Goal: Task Accomplishment & Management: Use online tool/utility

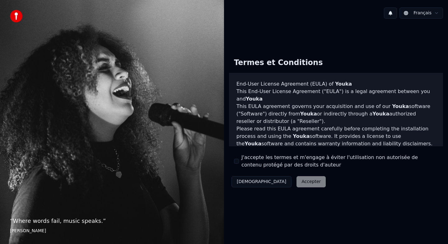
click at [236, 159] on button "J'accepte les termes et m'engage à éviter l'utilisation non autorisée de conten…" at bounding box center [236, 161] width 5 height 5
click at [297, 182] on button "Accepter" at bounding box center [311, 181] width 29 height 11
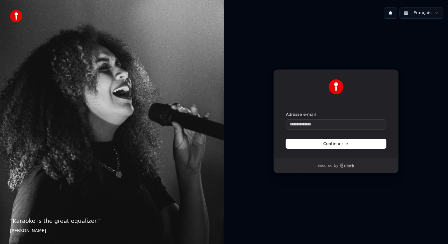
click at [327, 128] on input "Adresse e-mail" at bounding box center [336, 124] width 100 height 9
click at [346, 147] on button "Continuer" at bounding box center [336, 143] width 100 height 9
type input "**********"
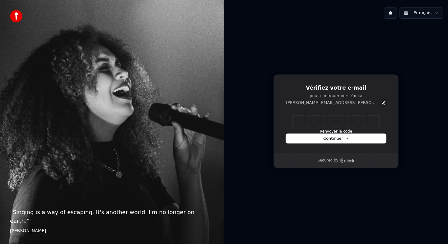
click at [381, 103] on icon "Edit" at bounding box center [383, 102] width 5 height 5
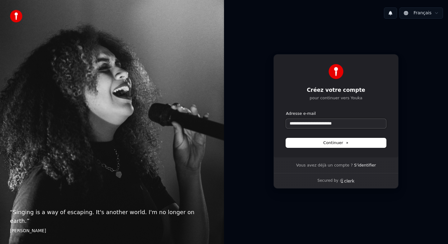
click at [321, 123] on input "**********" at bounding box center [336, 123] width 100 height 9
click at [357, 142] on button "Continuer" at bounding box center [336, 142] width 100 height 9
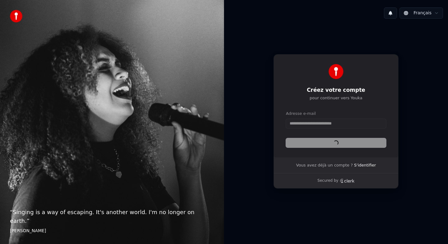
type input "**********"
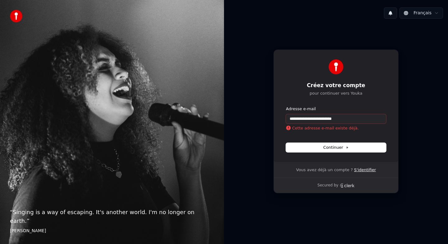
click at [356, 169] on link "S'identifier" at bounding box center [365, 170] width 22 height 6
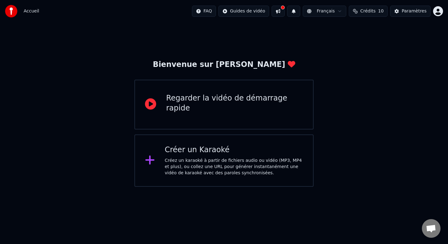
click at [270, 145] on div "Créer un Karaoké" at bounding box center [234, 150] width 139 height 10
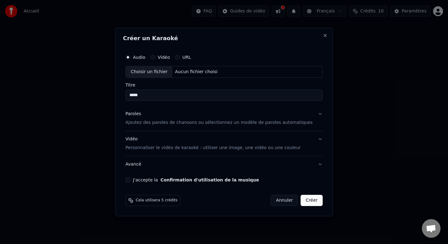
type input "*****"
click at [155, 58] on button "Vidéo" at bounding box center [152, 57] width 5 height 5
click at [157, 93] on input "Titre" at bounding box center [223, 95] width 197 height 11
click at [153, 73] on div "Choisir un fichier" at bounding box center [149, 71] width 47 height 11
type input "**********"
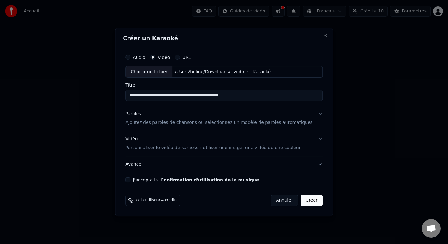
click at [250, 98] on input "**********" at bounding box center [223, 95] width 197 height 11
click at [165, 74] on div "Choisir un fichier" at bounding box center [149, 71] width 47 height 11
click at [130, 57] on button "Audio" at bounding box center [127, 57] width 5 height 5
click at [157, 74] on div "Choisir un fichier" at bounding box center [149, 71] width 47 height 11
click at [174, 95] on input "**********" at bounding box center [223, 95] width 197 height 11
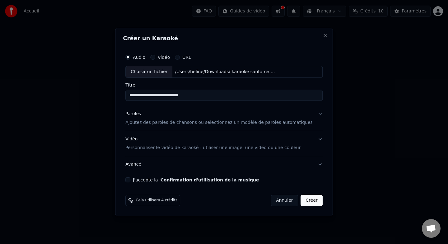
drag, startPoint x: 218, startPoint y: 95, endPoint x: 128, endPoint y: 94, distance: 89.3
click at [128, 94] on div "**********" at bounding box center [224, 122] width 218 height 189
type input "*****"
click at [183, 121] on p "Ajoutez des paroles de chansons ou sélectionnez un modèle de paroles automatiqu…" at bounding box center [218, 123] width 187 height 6
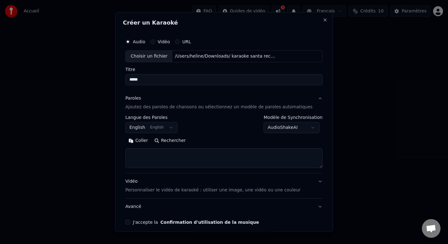
click at [162, 130] on button "English English" at bounding box center [151, 127] width 52 height 11
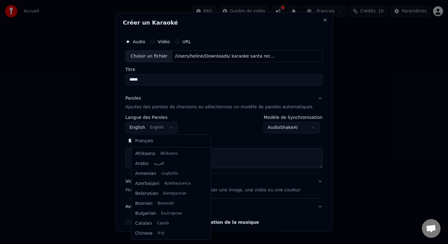
scroll to position [50, 0]
select select "**"
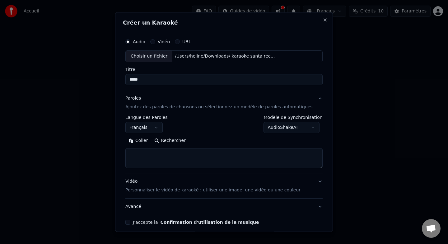
click at [172, 156] on textarea at bounding box center [223, 158] width 197 height 20
paste textarea "**********"
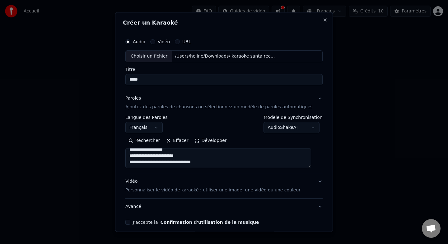
scroll to position [334, 0]
type textarea "**********"
click at [308, 126] on body "**********" at bounding box center [224, 93] width 448 height 187
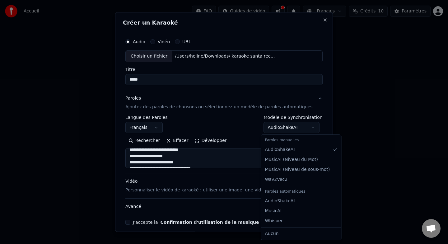
click at [245, 125] on body "**********" at bounding box center [224, 93] width 448 height 187
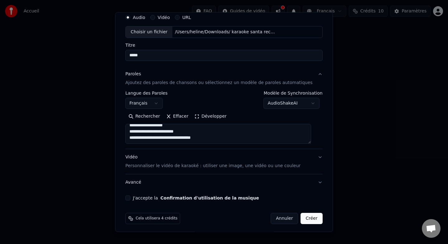
scroll to position [27, 0]
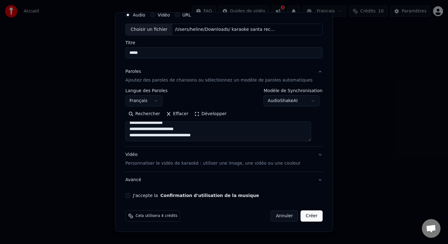
click at [310, 165] on button "Vidéo Personnaliser le vidéo de karaoké : utiliser une image, une vidéo ou une …" at bounding box center [223, 159] width 197 height 25
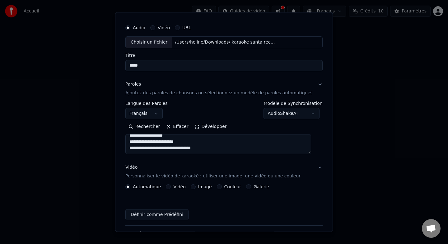
scroll to position [10, 0]
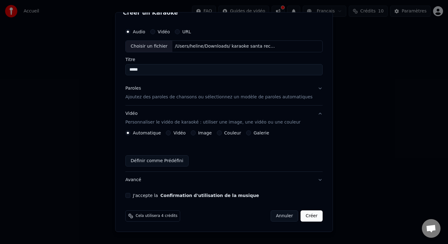
click at [223, 135] on div "Automatique Vidéo Image Couleur Galerie Définir comme Prédéfini" at bounding box center [223, 148] width 197 height 36
click at [221, 132] on button "Couleur" at bounding box center [219, 132] width 5 height 5
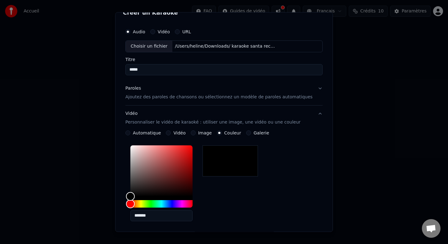
click at [315, 150] on div "*******" at bounding box center [223, 184] width 197 height 83
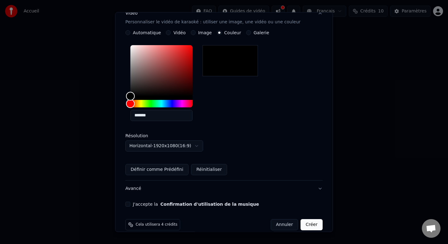
scroll to position [119, 0]
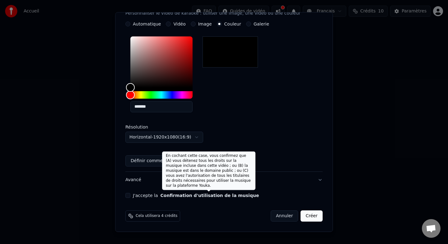
click at [221, 196] on button "Confirmation d'utilisation de la musique" at bounding box center [210, 195] width 99 height 4
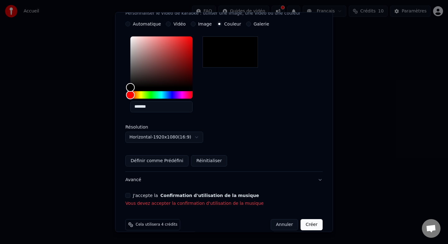
click at [130, 195] on button "J'accepte la Confirmation d'utilisation de la musique" at bounding box center [127, 195] width 5 height 5
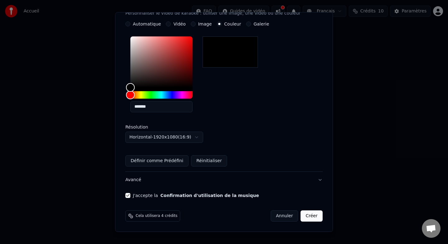
click at [306, 216] on button "Créer" at bounding box center [312, 215] width 22 height 11
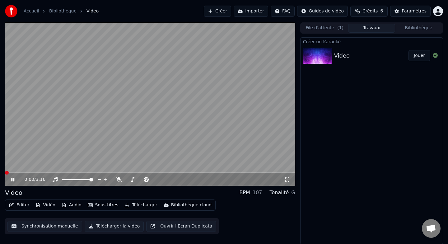
click at [5, 172] on span at bounding box center [7, 173] width 4 height 4
click at [14, 179] on icon at bounding box center [17, 179] width 15 height 5
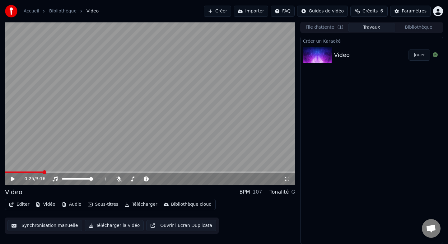
click at [39, 226] on button "Synchronisation manuelle" at bounding box center [44, 225] width 75 height 11
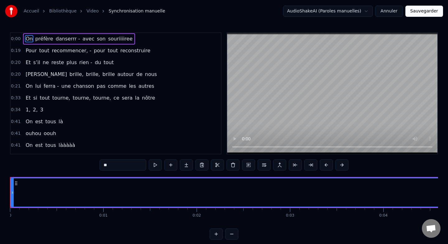
click at [157, 165] on button at bounding box center [155, 164] width 13 height 11
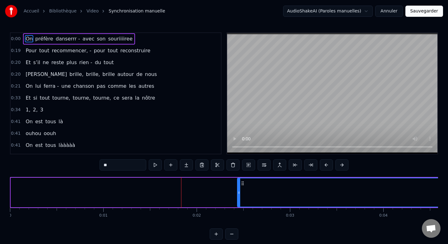
drag, startPoint x: 12, startPoint y: 195, endPoint x: 251, endPoint y: 192, distance: 239.4
click at [240, 192] on icon at bounding box center [239, 192] width 2 height 5
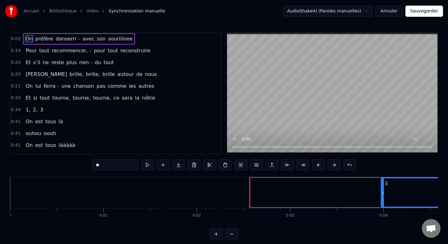
drag, startPoint x: 251, startPoint y: 192, endPoint x: 382, endPoint y: 188, distance: 131.1
click at [382, 188] on div at bounding box center [383, 192] width 2 height 28
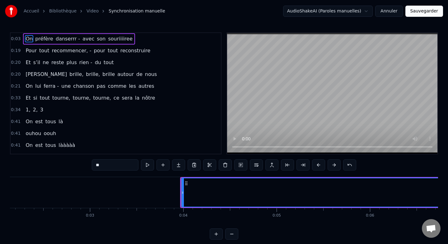
scroll to position [0, 205]
click at [146, 165] on button at bounding box center [147, 164] width 13 height 11
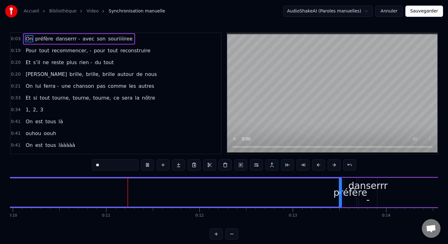
scroll to position [0, 952]
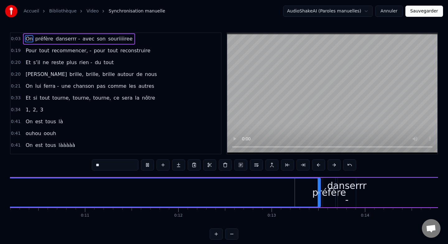
click at [146, 165] on button at bounding box center [147, 164] width 13 height 11
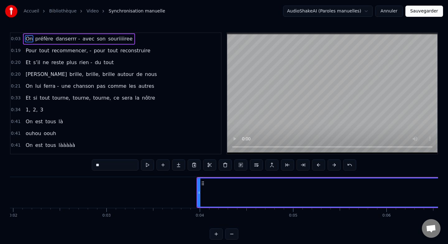
scroll to position [0, 197]
click at [115, 167] on input "**" at bounding box center [115, 164] width 47 height 11
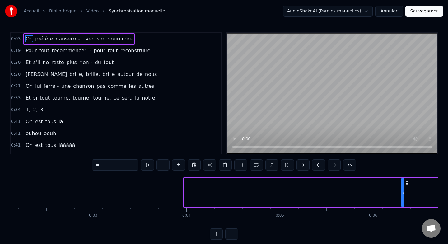
drag, startPoint x: 185, startPoint y: 192, endPoint x: 403, endPoint y: 181, distance: 217.9
click at [403, 181] on div at bounding box center [403, 192] width 2 height 28
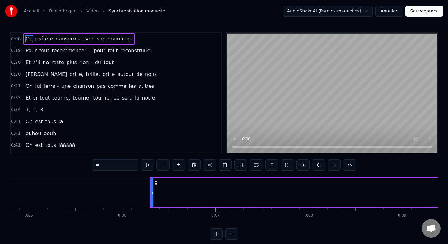
scroll to position [0, 457]
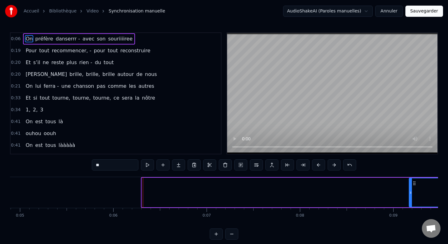
drag, startPoint x: 143, startPoint y: 190, endPoint x: 412, endPoint y: 192, distance: 268.3
click at [412, 192] on icon at bounding box center [411, 192] width 2 height 5
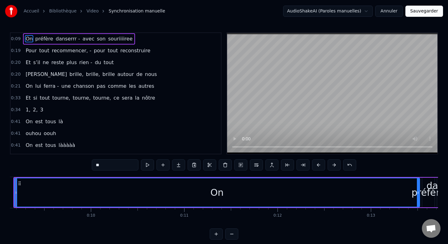
scroll to position [0, 807]
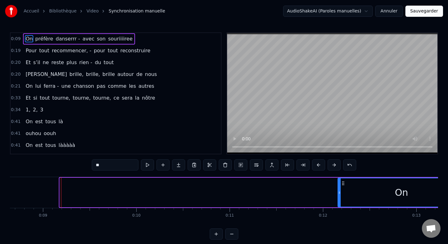
drag, startPoint x: 61, startPoint y: 192, endPoint x: 339, endPoint y: 183, distance: 277.8
click at [339, 183] on div at bounding box center [339, 192] width 2 height 28
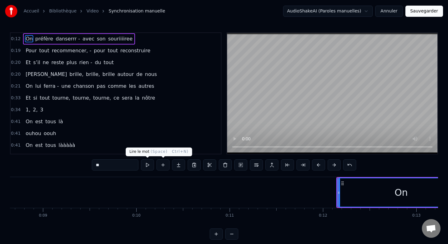
click at [148, 167] on button at bounding box center [147, 164] width 13 height 11
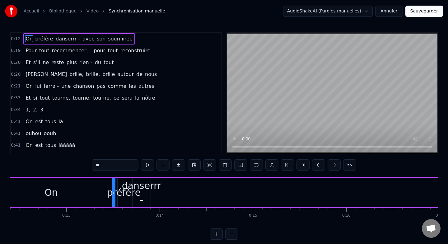
scroll to position [0, 1178]
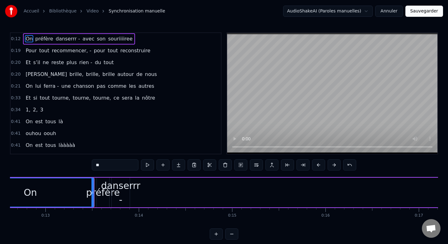
click at [148, 167] on button at bounding box center [147, 164] width 13 height 11
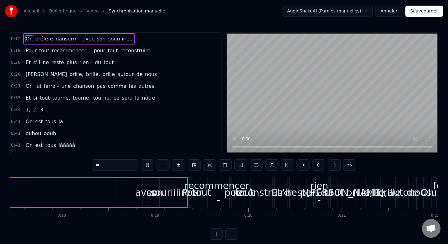
scroll to position [0, 1633]
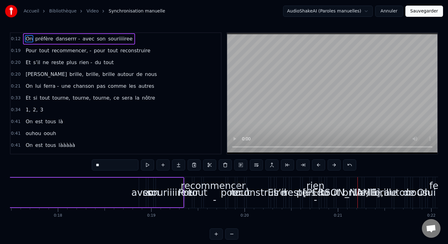
click at [60, 36] on span "danserrr -" at bounding box center [68, 38] width 26 height 7
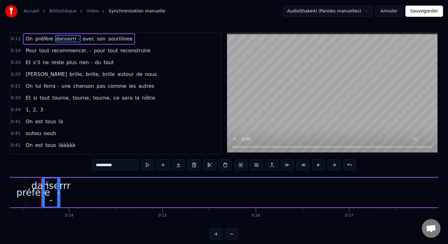
click at [82, 38] on span "avec" at bounding box center [88, 38] width 13 height 7
type input "****"
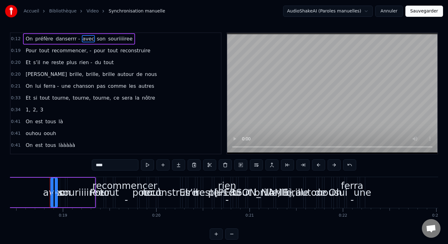
scroll to position [0, 1730]
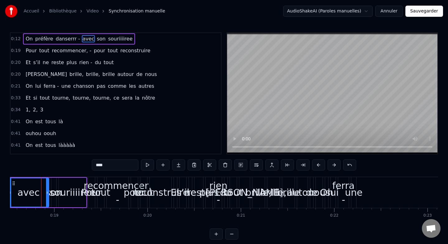
drag, startPoint x: 43, startPoint y: 188, endPoint x: 7, endPoint y: 188, distance: 36.7
click at [7, 188] on div "Accueil Bibliothèque Video Synchronisation manuelle AudioShakeAI (Paroles manue…" at bounding box center [224, 120] width 448 height 240
click at [316, 12] on html "Accueil Bibliothèque Video Synchronisation manuelle AudioShakeAI (Paroles manue…" at bounding box center [224, 125] width 448 height 250
click at [368, 10] on html "Accueil Bibliothèque Video Synchronisation manuelle AudioShakeAI (Paroles manue…" at bounding box center [224, 125] width 448 height 250
click at [390, 11] on button "Annuler" at bounding box center [388, 11] width 27 height 11
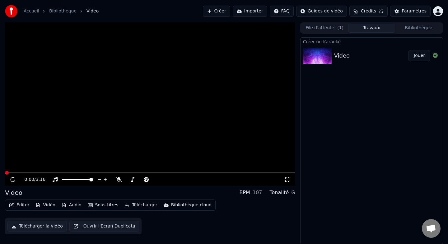
scroll to position [1, 0]
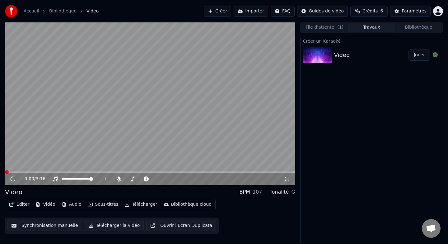
click at [346, 52] on div "Video" at bounding box center [342, 55] width 16 height 9
click at [220, 111] on video at bounding box center [150, 103] width 290 height 163
click at [258, 195] on div "107" at bounding box center [258, 191] width 10 height 7
click at [291, 192] on div "Tonalité G" at bounding box center [283, 191] width 26 height 7
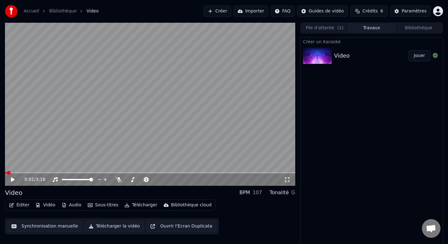
click at [16, 206] on button "Éditer" at bounding box center [19, 205] width 25 height 9
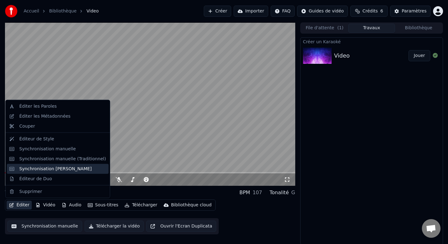
click at [40, 166] on div "Synchronisation Manuelle de Ligne" at bounding box center [55, 169] width 73 height 6
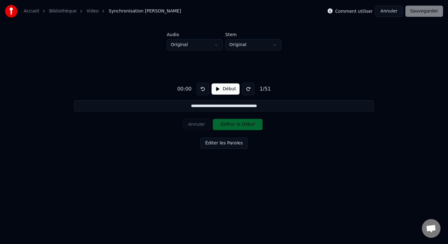
click at [227, 92] on button "Début" at bounding box center [226, 88] width 28 height 11
click at [203, 89] on button at bounding box center [203, 89] width 12 height 12
click at [217, 90] on button "Pause" at bounding box center [226, 88] width 28 height 11
click at [205, 88] on button at bounding box center [203, 89] width 12 height 12
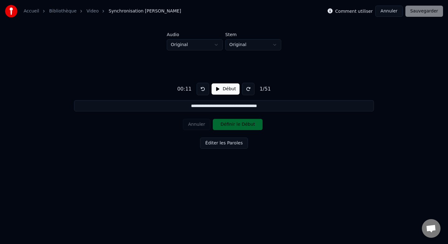
click at [205, 88] on button at bounding box center [203, 89] width 12 height 12
click at [223, 90] on button "Début" at bounding box center [226, 88] width 28 height 11
click at [233, 126] on button "Définir le Début" at bounding box center [238, 124] width 50 height 11
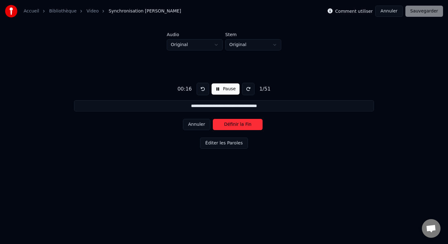
click at [233, 126] on button "Définir la Fin" at bounding box center [238, 124] width 50 height 11
type input "**********"
click at [233, 126] on button "Définir le Début" at bounding box center [238, 124] width 50 height 11
click at [223, 90] on button "Pause" at bounding box center [226, 88] width 28 height 11
click at [206, 90] on button at bounding box center [203, 89] width 12 height 12
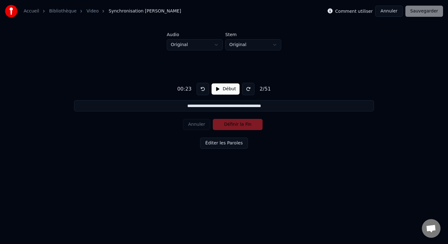
click at [206, 90] on button at bounding box center [203, 89] width 12 height 12
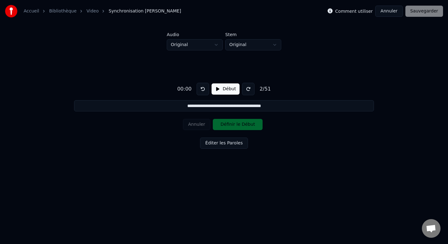
click at [206, 90] on button at bounding box center [203, 89] width 12 height 12
click at [203, 87] on button at bounding box center [203, 89] width 12 height 12
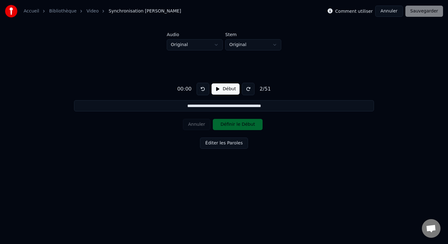
click at [203, 87] on button at bounding box center [203, 89] width 12 height 12
drag, startPoint x: 189, startPoint y: 108, endPoint x: 226, endPoint y: 113, distance: 37.7
click at [226, 113] on div "**********" at bounding box center [224, 114] width 428 height 128
click at [391, 8] on button "Annuler" at bounding box center [388, 11] width 27 height 11
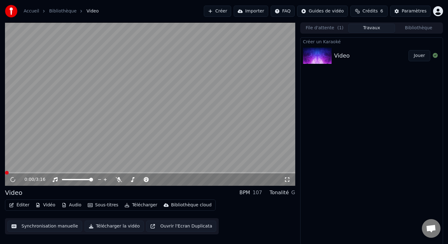
click at [19, 202] on button "Éditer" at bounding box center [19, 205] width 25 height 9
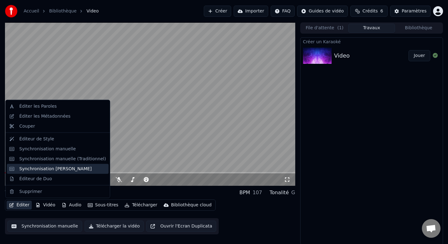
click at [51, 170] on div "Synchronisation Manuelle de Ligne" at bounding box center [55, 169] width 73 height 6
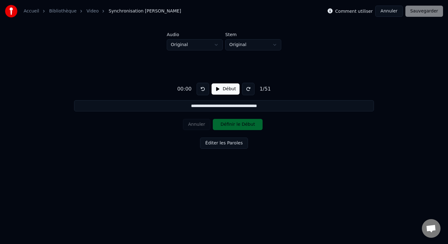
click at [222, 90] on button "Début" at bounding box center [226, 88] width 28 height 11
click at [252, 126] on button "Définir le Début" at bounding box center [238, 124] width 50 height 11
click at [252, 126] on button "Définir la Fin" at bounding box center [238, 124] width 50 height 11
click at [252, 126] on button "Définir le Début" at bounding box center [238, 124] width 50 height 11
click at [252, 126] on button "Définir la Fin" at bounding box center [238, 124] width 50 height 11
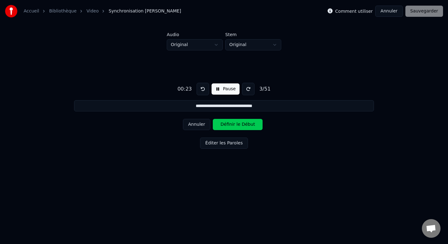
click at [252, 126] on button "Définir le Début" at bounding box center [238, 124] width 50 height 11
click at [252, 126] on button "Définir la Fin" at bounding box center [238, 124] width 50 height 11
click at [252, 126] on button "Définir le Début" at bounding box center [238, 124] width 50 height 11
click at [252, 126] on button "Définir la Fin" at bounding box center [238, 124] width 50 height 11
type input "**********"
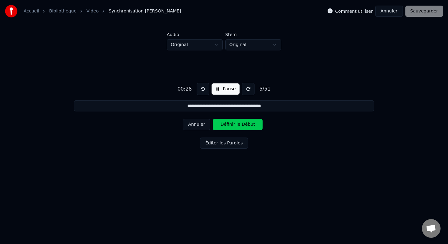
click at [218, 88] on button "Pause" at bounding box center [226, 88] width 28 height 11
click at [206, 87] on button at bounding box center [203, 89] width 12 height 12
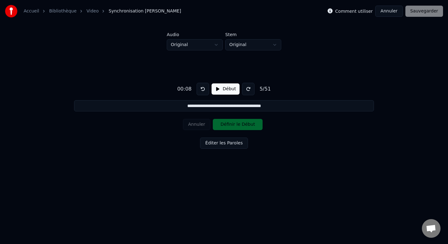
click at [206, 87] on button at bounding box center [203, 89] width 12 height 12
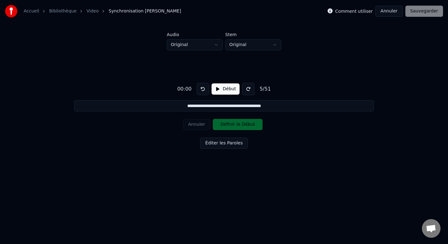
click at [206, 87] on button at bounding box center [203, 89] width 12 height 12
click at [201, 91] on button at bounding box center [203, 89] width 12 height 12
click at [211, 143] on button "Éditer les Paroles" at bounding box center [224, 143] width 48 height 11
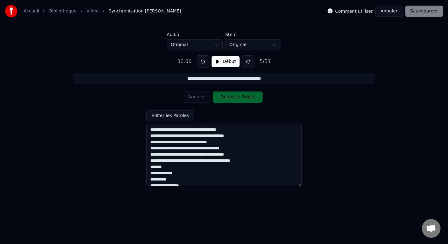
click at [188, 117] on button "Éditer les Paroles" at bounding box center [170, 115] width 48 height 11
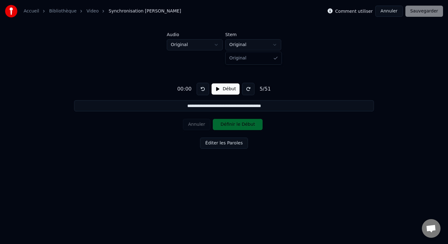
click at [246, 44] on html "**********" at bounding box center [224, 94] width 448 height 189
click at [210, 45] on html "**********" at bounding box center [224, 94] width 448 height 189
click at [238, 46] on html "**********" at bounding box center [224, 94] width 448 height 189
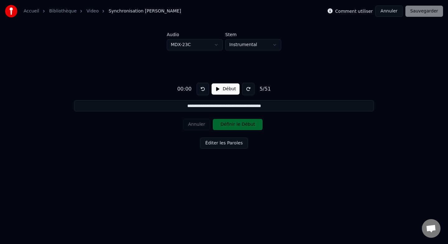
click at [238, 46] on html "**********" at bounding box center [224, 94] width 448 height 189
click at [215, 46] on html "**********" at bounding box center [224, 94] width 448 height 189
click at [213, 46] on html "**********" at bounding box center [224, 94] width 448 height 189
click at [387, 10] on button "Annuler" at bounding box center [388, 11] width 27 height 11
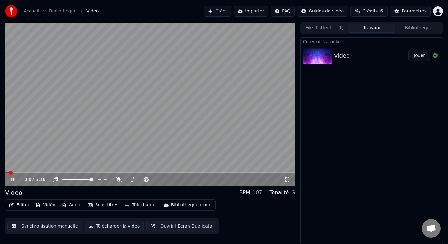
click at [19, 207] on button "Éditer" at bounding box center [19, 205] width 25 height 9
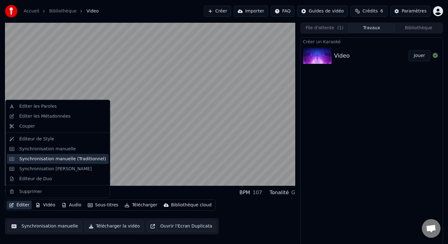
click at [45, 161] on div "Synchronisation manuelle (Traditionnel)" at bounding box center [62, 159] width 87 height 6
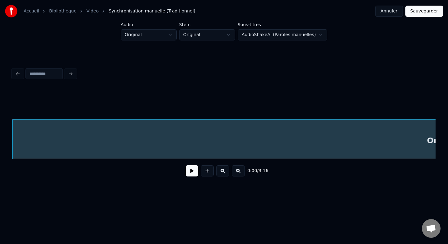
click at [394, 12] on button "Annuler" at bounding box center [388, 11] width 27 height 11
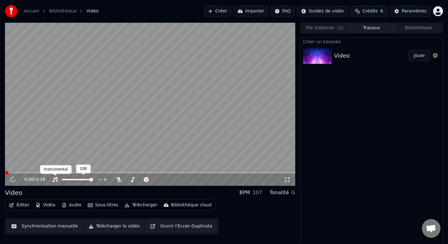
click at [16, 202] on button "Éditer" at bounding box center [19, 205] width 25 height 9
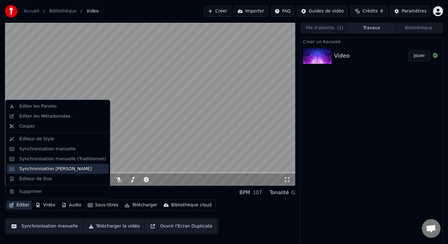
click at [53, 168] on div "Synchronisation Manuelle de Ligne" at bounding box center [55, 169] width 73 height 6
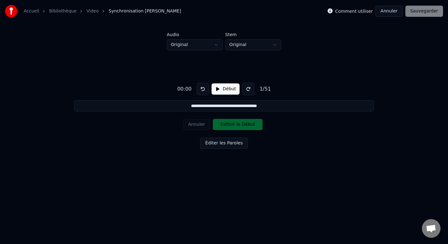
click at [387, 11] on button "Annuler" at bounding box center [388, 11] width 27 height 11
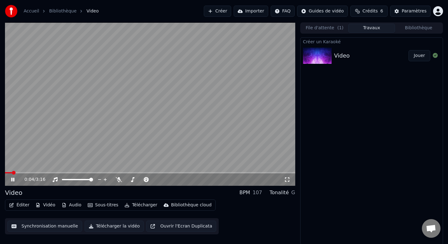
click at [14, 180] on icon at bounding box center [12, 180] width 3 height 4
click at [22, 208] on button "Éditer" at bounding box center [19, 205] width 25 height 9
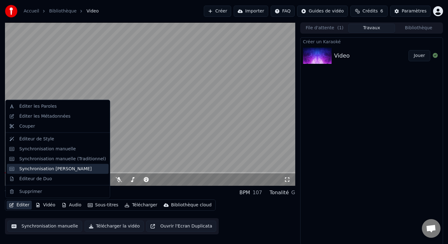
click at [51, 168] on div "Synchronisation Manuelle de Ligne" at bounding box center [55, 169] width 73 height 6
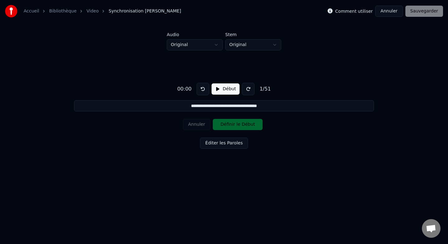
click at [228, 92] on button "Début" at bounding box center [226, 88] width 28 height 11
click at [244, 124] on button "Définir le Début" at bounding box center [238, 124] width 50 height 11
click at [244, 124] on button "Définir la Fin" at bounding box center [238, 124] width 50 height 11
click at [244, 124] on button "Définir le Début" at bounding box center [238, 124] width 50 height 11
click at [244, 124] on button "Définir la Fin" at bounding box center [238, 124] width 50 height 11
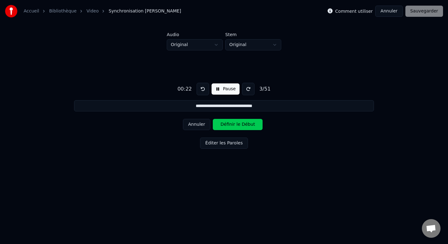
click at [244, 124] on button "Définir le Début" at bounding box center [238, 124] width 50 height 11
click at [244, 124] on button "Définir la Fin" at bounding box center [238, 124] width 50 height 11
click at [200, 120] on button "Annuler" at bounding box center [196, 124] width 27 height 11
click at [203, 123] on button "Annuler" at bounding box center [196, 124] width 27 height 11
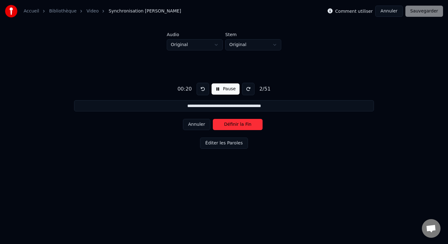
click at [243, 128] on button "Définir la Fin" at bounding box center [238, 124] width 50 height 11
click at [243, 128] on button "Définir le Début" at bounding box center [238, 124] width 50 height 11
click at [243, 128] on button "Définir la Fin" at bounding box center [238, 124] width 50 height 11
click at [243, 128] on button "Définir le Début" at bounding box center [238, 124] width 50 height 11
click at [243, 128] on button "Définir la Fin" at bounding box center [238, 124] width 50 height 11
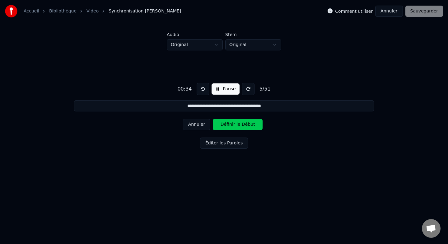
click at [243, 128] on button "Définir le Début" at bounding box center [238, 124] width 50 height 11
click at [243, 128] on button "Définir la Fin" at bounding box center [238, 124] width 50 height 11
click at [243, 128] on button "Définir le Début" at bounding box center [238, 124] width 50 height 11
click at [243, 128] on button "Définir la Fin" at bounding box center [238, 124] width 50 height 11
click at [243, 128] on button "Définir le Début" at bounding box center [238, 124] width 50 height 11
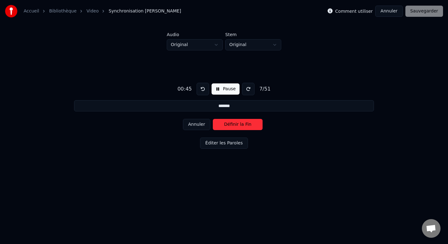
click at [243, 128] on button "Définir la Fin" at bounding box center [238, 124] width 50 height 11
click at [243, 128] on button "Définir le Début" at bounding box center [238, 124] width 50 height 11
click at [243, 128] on button "Définir la Fin" at bounding box center [238, 124] width 50 height 11
click at [243, 128] on button "Définir le Début" at bounding box center [238, 124] width 50 height 11
click at [243, 128] on button "Définir la Fin" at bounding box center [238, 124] width 50 height 11
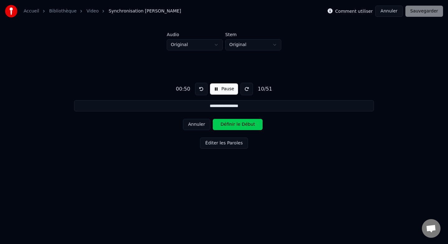
click at [243, 128] on button "Définir le Début" at bounding box center [238, 124] width 50 height 11
click at [243, 128] on button "Définir la Fin" at bounding box center [238, 124] width 50 height 11
click at [243, 128] on button "Définir le Début" at bounding box center [238, 124] width 50 height 11
click at [243, 128] on button "Définir la Fin" at bounding box center [238, 124] width 50 height 11
click at [243, 128] on button "Définir le Début" at bounding box center [238, 124] width 50 height 11
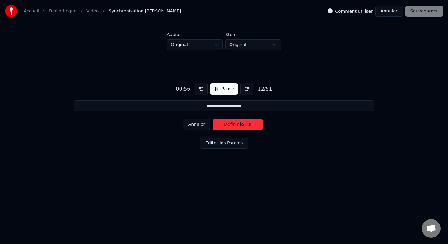
click at [243, 128] on button "Définir la Fin" at bounding box center [238, 124] width 50 height 11
click at [243, 128] on button "Définir le Début" at bounding box center [238, 124] width 50 height 11
click at [243, 128] on button "Définir la Fin" at bounding box center [238, 124] width 50 height 11
click at [243, 128] on button "Définir le Début" at bounding box center [238, 124] width 50 height 11
click at [243, 128] on button "Définir la Fin" at bounding box center [238, 124] width 50 height 11
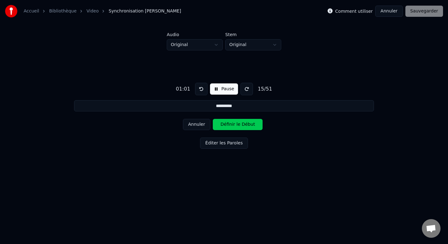
click at [243, 128] on button "Définir le Début" at bounding box center [238, 124] width 50 height 11
click at [243, 128] on button "Définir la Fin" at bounding box center [238, 124] width 50 height 11
click at [243, 128] on button "Définir le Début" at bounding box center [238, 124] width 50 height 11
click at [243, 128] on button "Définir la Fin" at bounding box center [238, 124] width 50 height 11
click at [243, 128] on button "Définir le Début" at bounding box center [238, 124] width 50 height 11
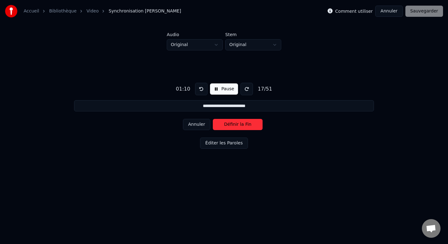
click at [243, 128] on button "Définir la Fin" at bounding box center [238, 124] width 50 height 11
click at [243, 128] on button "Définir le Début" at bounding box center [238, 124] width 50 height 11
click at [243, 128] on button "Définir la Fin" at bounding box center [238, 124] width 50 height 11
click at [243, 128] on button "Définir le Début" at bounding box center [238, 124] width 50 height 11
click at [243, 128] on button "Définir la Fin" at bounding box center [238, 124] width 50 height 11
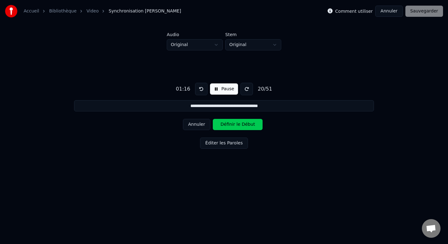
click at [243, 128] on button "Définir le Début" at bounding box center [238, 124] width 50 height 11
click at [243, 128] on button "Définir la Fin" at bounding box center [238, 124] width 50 height 11
click at [243, 128] on button "Définir le Début" at bounding box center [238, 124] width 50 height 11
click at [243, 127] on button "Définir la Fin" at bounding box center [238, 124] width 50 height 11
click at [243, 127] on button "Définir le Début" at bounding box center [238, 124] width 50 height 11
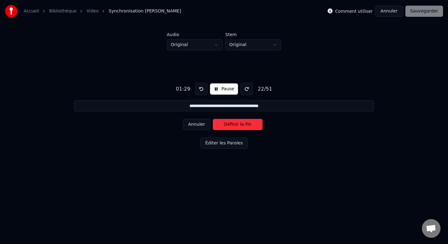
click at [242, 127] on button "Définir la Fin" at bounding box center [238, 124] width 50 height 11
click at [242, 127] on button "Définir le Début" at bounding box center [238, 124] width 50 height 11
click at [242, 127] on button "Définir la Fin" at bounding box center [238, 124] width 50 height 11
click at [242, 127] on button "Définir le Début" at bounding box center [238, 124] width 50 height 11
click at [242, 127] on button "Définir la Fin" at bounding box center [238, 124] width 50 height 11
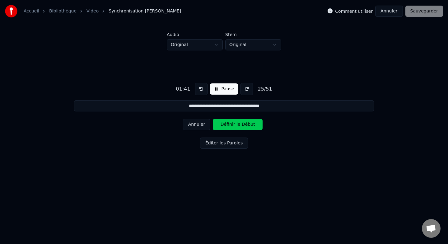
click at [242, 127] on button "Définir le Début" at bounding box center [238, 124] width 50 height 11
click at [242, 127] on button "Définir la Fin" at bounding box center [238, 124] width 50 height 11
click at [242, 127] on button "Définir le Début" at bounding box center [238, 124] width 50 height 11
click at [242, 127] on button "Définir la Fin" at bounding box center [238, 124] width 50 height 11
click at [242, 127] on button "Définir le Début" at bounding box center [238, 124] width 50 height 11
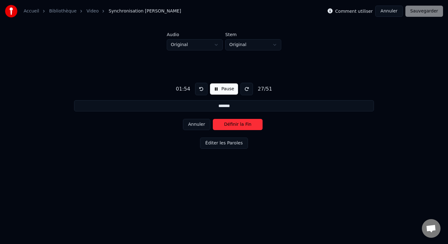
click at [242, 127] on button "Définir la Fin" at bounding box center [238, 124] width 50 height 11
click at [242, 127] on button "Définir le Début" at bounding box center [238, 124] width 50 height 11
click at [242, 127] on button "Définir la Fin" at bounding box center [238, 124] width 50 height 11
click at [242, 127] on button "Définir le Début" at bounding box center [238, 124] width 50 height 11
click at [242, 127] on button "Définir la Fin" at bounding box center [238, 124] width 50 height 11
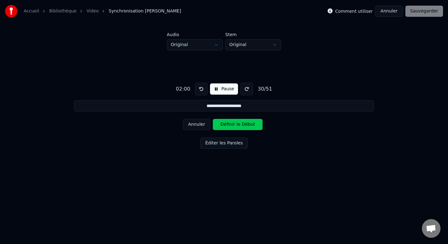
click at [242, 127] on button "Définir le Début" at bounding box center [238, 124] width 50 height 11
click at [242, 127] on button "Définir la Fin" at bounding box center [238, 124] width 50 height 11
click at [242, 127] on button "Définir le Début" at bounding box center [238, 124] width 50 height 11
click at [242, 127] on button "Définir la Fin" at bounding box center [238, 124] width 50 height 11
click at [242, 127] on button "Définir le Début" at bounding box center [238, 124] width 50 height 11
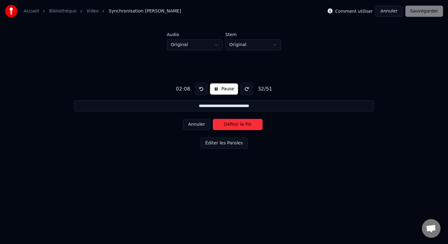
click at [242, 127] on button "Définir la Fin" at bounding box center [238, 124] width 50 height 11
click at [242, 127] on button "Définir le Début" at bounding box center [238, 124] width 50 height 11
click at [242, 127] on button "Définir la Fin" at bounding box center [238, 124] width 50 height 11
click at [242, 127] on button "Définir le Début" at bounding box center [238, 124] width 50 height 11
click at [242, 127] on button "Définir la Fin" at bounding box center [238, 124] width 50 height 11
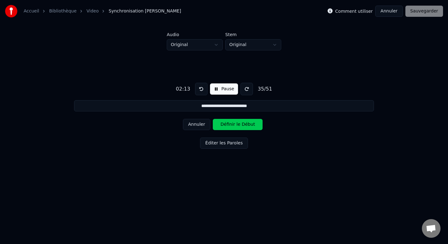
click at [242, 127] on button "Définir le Début" at bounding box center [238, 124] width 50 height 11
click at [242, 127] on button "Définir la Fin" at bounding box center [238, 124] width 50 height 11
click at [242, 127] on button "Définir le Début" at bounding box center [238, 124] width 50 height 11
click at [242, 127] on button "Définir la Fin" at bounding box center [238, 124] width 50 height 11
click at [242, 127] on button "Définir le Début" at bounding box center [238, 124] width 50 height 11
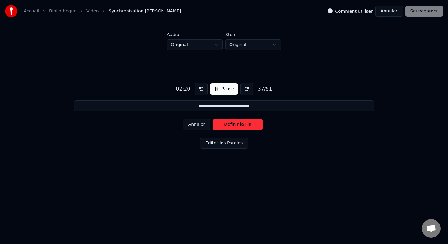
click at [242, 127] on button "Définir la Fin" at bounding box center [238, 124] width 50 height 11
click at [242, 127] on button "Définir le Début" at bounding box center [238, 124] width 50 height 11
click at [242, 127] on button "Définir la Fin" at bounding box center [238, 124] width 50 height 11
click at [242, 127] on button "Définir le Début" at bounding box center [238, 124] width 50 height 11
click at [242, 127] on button "Définir la Fin" at bounding box center [238, 124] width 50 height 11
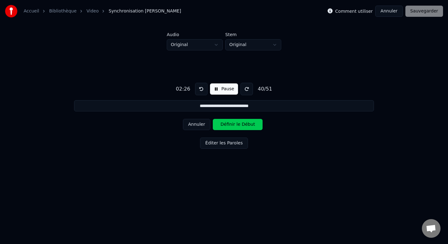
click at [242, 127] on button "Définir le Début" at bounding box center [238, 124] width 50 height 11
click at [242, 127] on button "Définir la Fin" at bounding box center [238, 124] width 50 height 11
click at [242, 127] on button "Définir le Début" at bounding box center [238, 124] width 50 height 11
click at [242, 127] on button "Définir la Fin" at bounding box center [238, 124] width 50 height 11
click at [242, 127] on button "Définir le Début" at bounding box center [238, 124] width 50 height 11
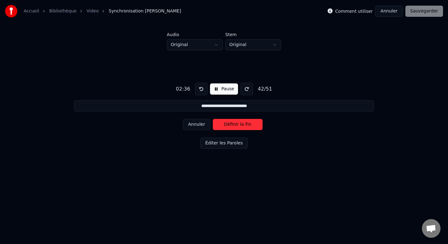
click at [242, 127] on button "Définir la Fin" at bounding box center [238, 124] width 50 height 11
click at [242, 127] on button "Définir le Début" at bounding box center [238, 124] width 50 height 11
click at [242, 127] on button "Définir la Fin" at bounding box center [238, 124] width 50 height 11
click at [200, 125] on button "Annuler" at bounding box center [196, 124] width 27 height 11
click at [231, 126] on button "Définir la Fin" at bounding box center [238, 124] width 50 height 11
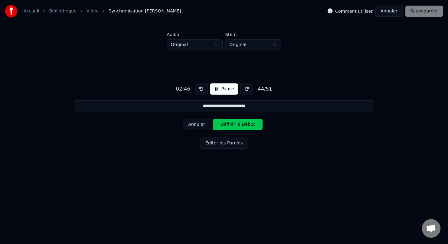
click at [206, 124] on button "Annuler" at bounding box center [196, 124] width 27 height 11
click at [248, 127] on button "Définir le Début" at bounding box center [238, 124] width 50 height 11
click at [248, 127] on button "Définir la Fin" at bounding box center [238, 124] width 50 height 11
click at [248, 127] on button "Définir le Début" at bounding box center [238, 124] width 50 height 11
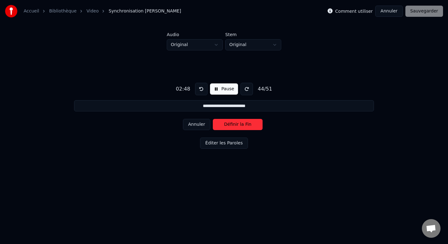
click at [248, 127] on button "Définir la Fin" at bounding box center [238, 124] width 50 height 11
click at [248, 127] on button "Définir le Début" at bounding box center [238, 124] width 50 height 11
click at [248, 127] on button "Définir la Fin" at bounding box center [238, 124] width 50 height 11
click at [248, 127] on button "Définir le Début" at bounding box center [238, 124] width 50 height 11
click at [248, 127] on button "Définir la Fin" at bounding box center [238, 124] width 50 height 11
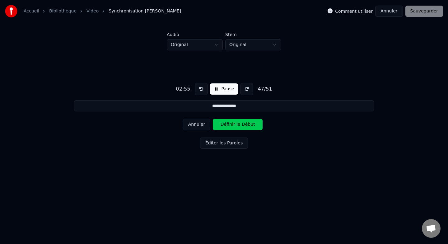
click at [248, 127] on button "Définir le Début" at bounding box center [238, 124] width 50 height 11
click at [248, 127] on button "Définir la Fin" at bounding box center [238, 124] width 50 height 11
click at [248, 127] on button "Définir le Début" at bounding box center [238, 124] width 50 height 11
click at [248, 127] on button "Définir la Fin" at bounding box center [238, 124] width 50 height 11
click at [248, 127] on button "Définir le Début" at bounding box center [238, 124] width 50 height 11
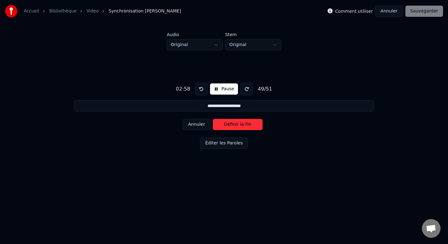
click at [248, 127] on button "Définir la Fin" at bounding box center [238, 124] width 50 height 11
click at [248, 127] on button "Définir le Début" at bounding box center [238, 124] width 50 height 11
click at [248, 127] on button "Définir la Fin" at bounding box center [238, 124] width 50 height 11
type input "**********"
click at [248, 127] on button "Définir le Début" at bounding box center [238, 124] width 50 height 11
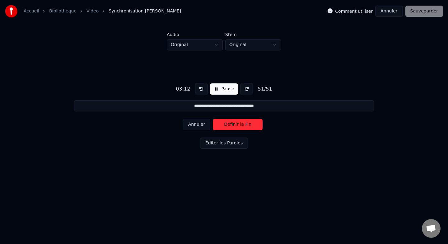
click at [248, 127] on button "Définir la Fin" at bounding box center [238, 124] width 50 height 11
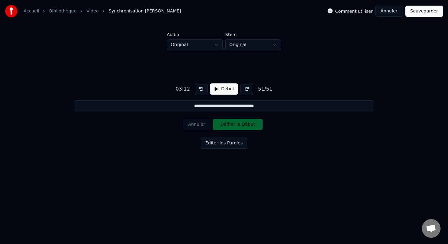
click at [430, 11] on button "Sauvegarder" at bounding box center [425, 11] width 38 height 11
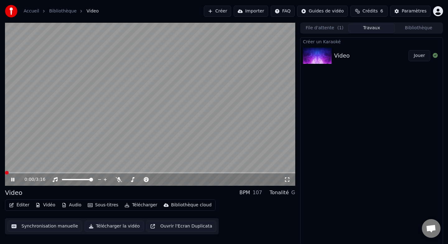
click at [5, 173] on span at bounding box center [7, 173] width 4 height 4
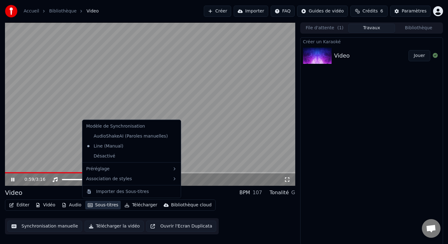
click at [104, 202] on button "Sous-titres" at bounding box center [103, 205] width 36 height 9
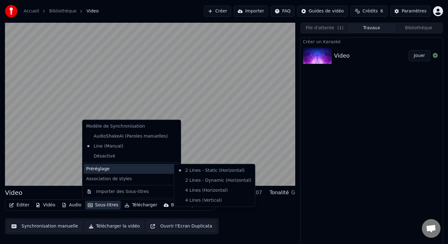
click at [118, 167] on div "Préréglage" at bounding box center [132, 169] width 96 height 10
click at [188, 191] on div "4 Lines (Horizontal)" at bounding box center [215, 190] width 78 height 10
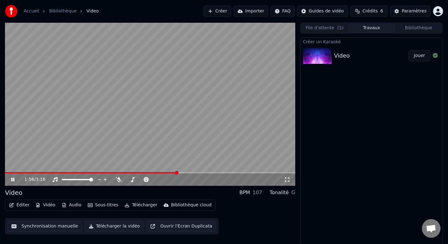
click at [130, 149] on video at bounding box center [150, 103] width 290 height 163
click at [8, 171] on span at bounding box center [10, 173] width 4 height 4
